Goal: Register for event/course

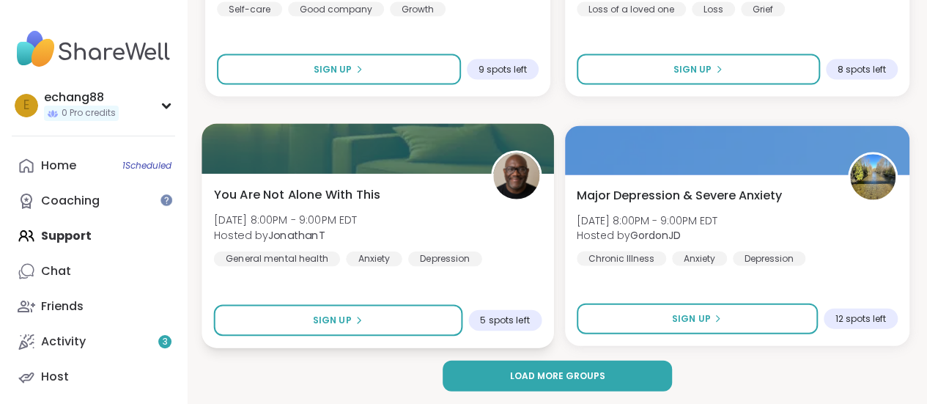
scroll to position [4318, 0]
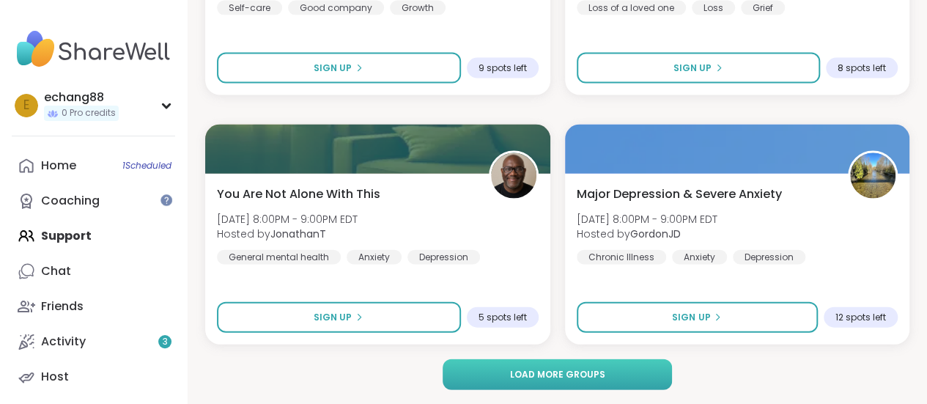
click at [573, 364] on button "Load more groups" at bounding box center [557, 374] width 229 height 31
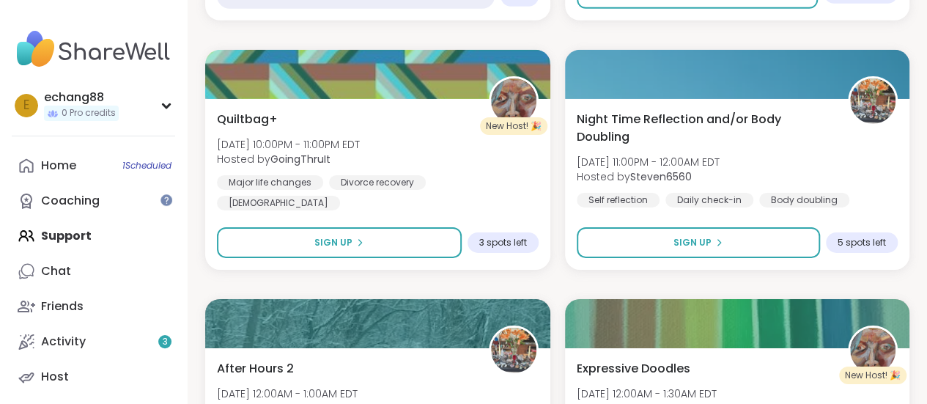
scroll to position [5344, 0]
